Goal: Task Accomplishment & Management: Use online tool/utility

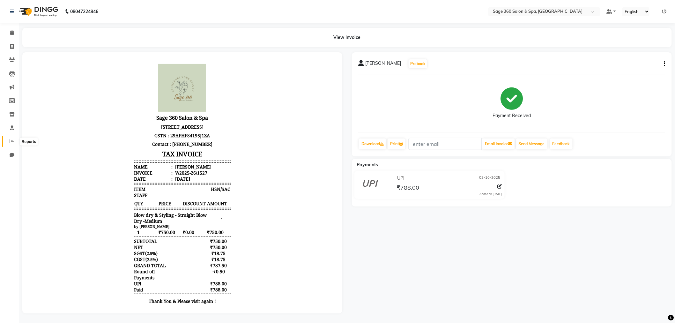
click at [10, 139] on icon at bounding box center [12, 141] width 5 height 5
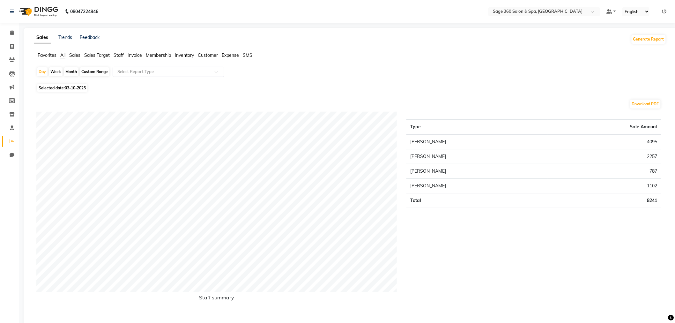
click at [74, 56] on span "Sales" at bounding box center [74, 55] width 11 height 6
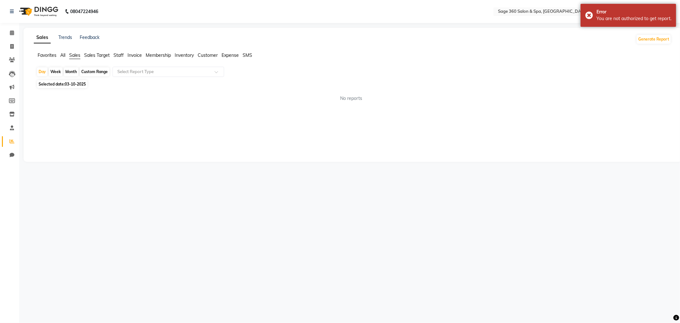
click at [121, 52] on span "Staff" at bounding box center [119, 55] width 10 height 6
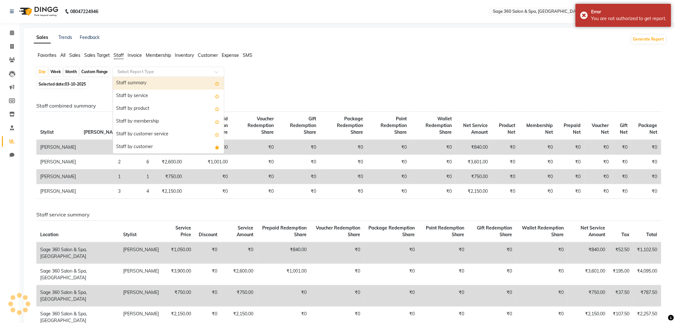
click at [160, 70] on input "text" at bounding box center [162, 72] width 92 height 6
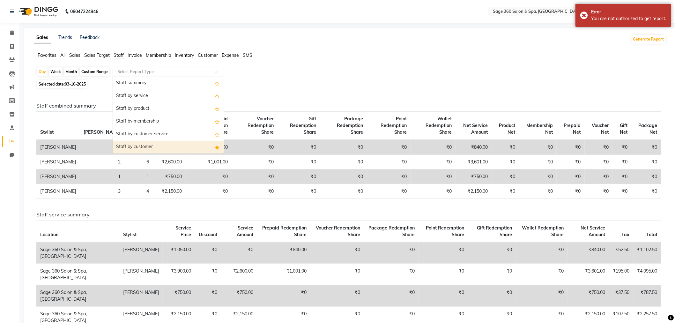
click at [139, 145] on div "Staff by customer" at bounding box center [168, 147] width 111 height 13
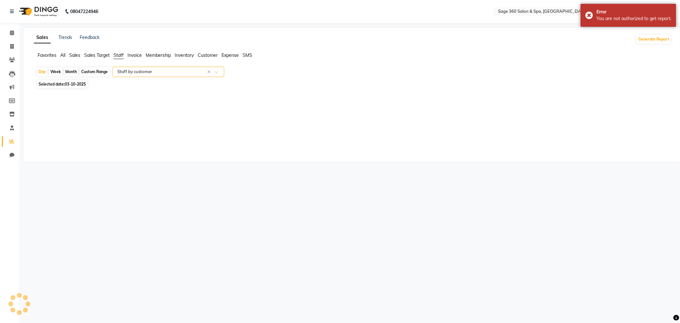
select select "full_report"
select select "csv"
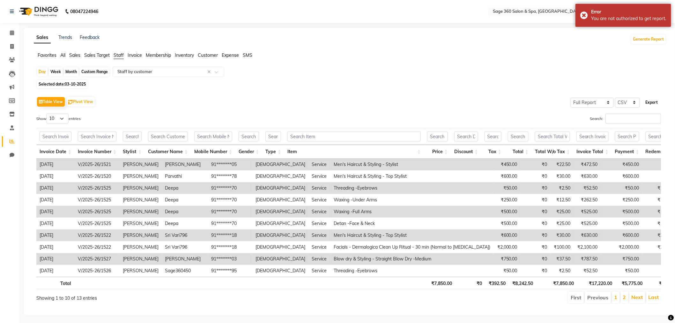
click at [653, 104] on button "Export" at bounding box center [652, 102] width 18 height 11
click at [582, 15] on div "Error You are not authorized to get report." at bounding box center [623, 15] width 96 height 23
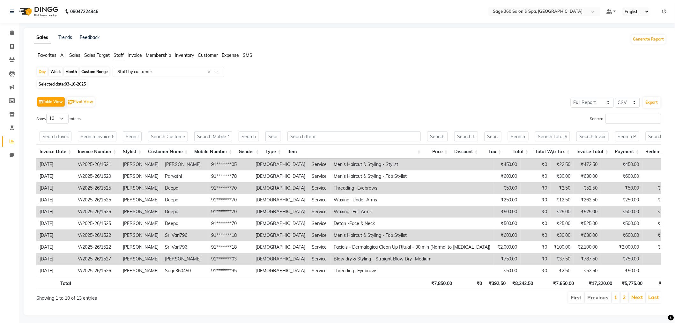
click at [88, 70] on div "Custom Range" at bounding box center [95, 71] width 30 height 9
select select "10"
select select "2025"
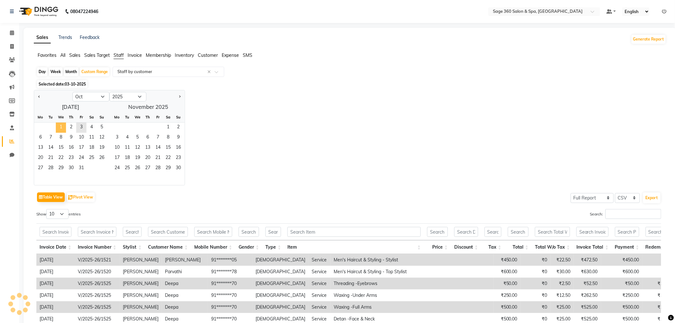
click at [59, 124] on span "1" at bounding box center [61, 127] width 10 height 10
click at [81, 126] on span "3" at bounding box center [81, 127] width 10 height 10
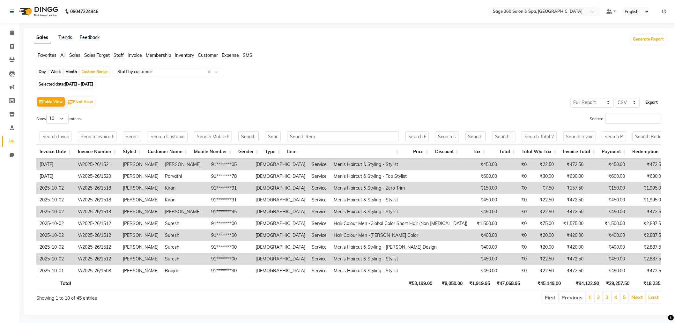
click at [656, 101] on button "Export" at bounding box center [652, 102] width 18 height 11
click at [45, 72] on div "Day" at bounding box center [42, 71] width 11 height 9
select select "10"
select select "2025"
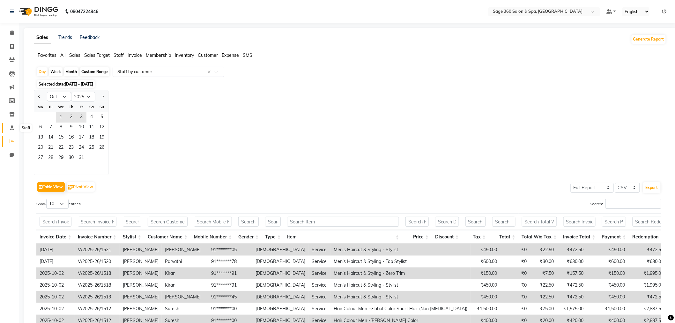
drag, startPoint x: 8, startPoint y: 129, endPoint x: 8, endPoint y: 134, distance: 5.8
click at [8, 128] on span at bounding box center [11, 127] width 11 height 7
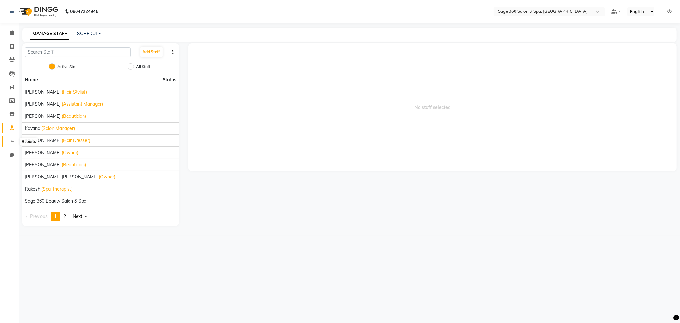
click at [10, 141] on icon at bounding box center [12, 141] width 5 height 5
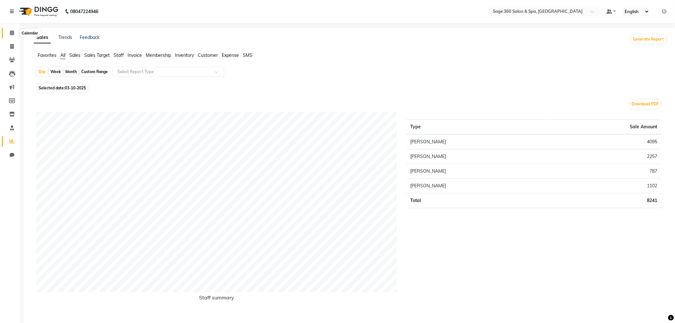
drag, startPoint x: 11, startPoint y: 33, endPoint x: 400, endPoint y: 1, distance: 390.1
click at [11, 33] on icon at bounding box center [12, 32] width 4 height 5
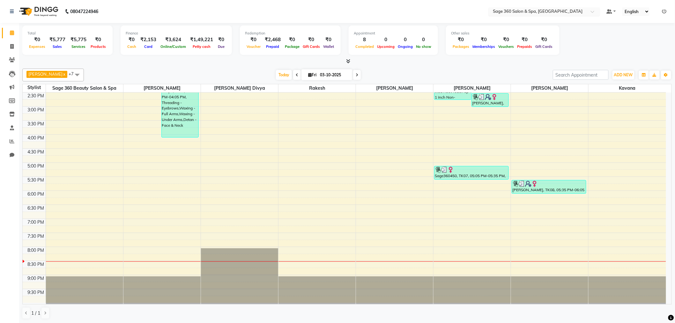
scroll to position [0, 0]
